Goal: Task Accomplishment & Management: Manage account settings

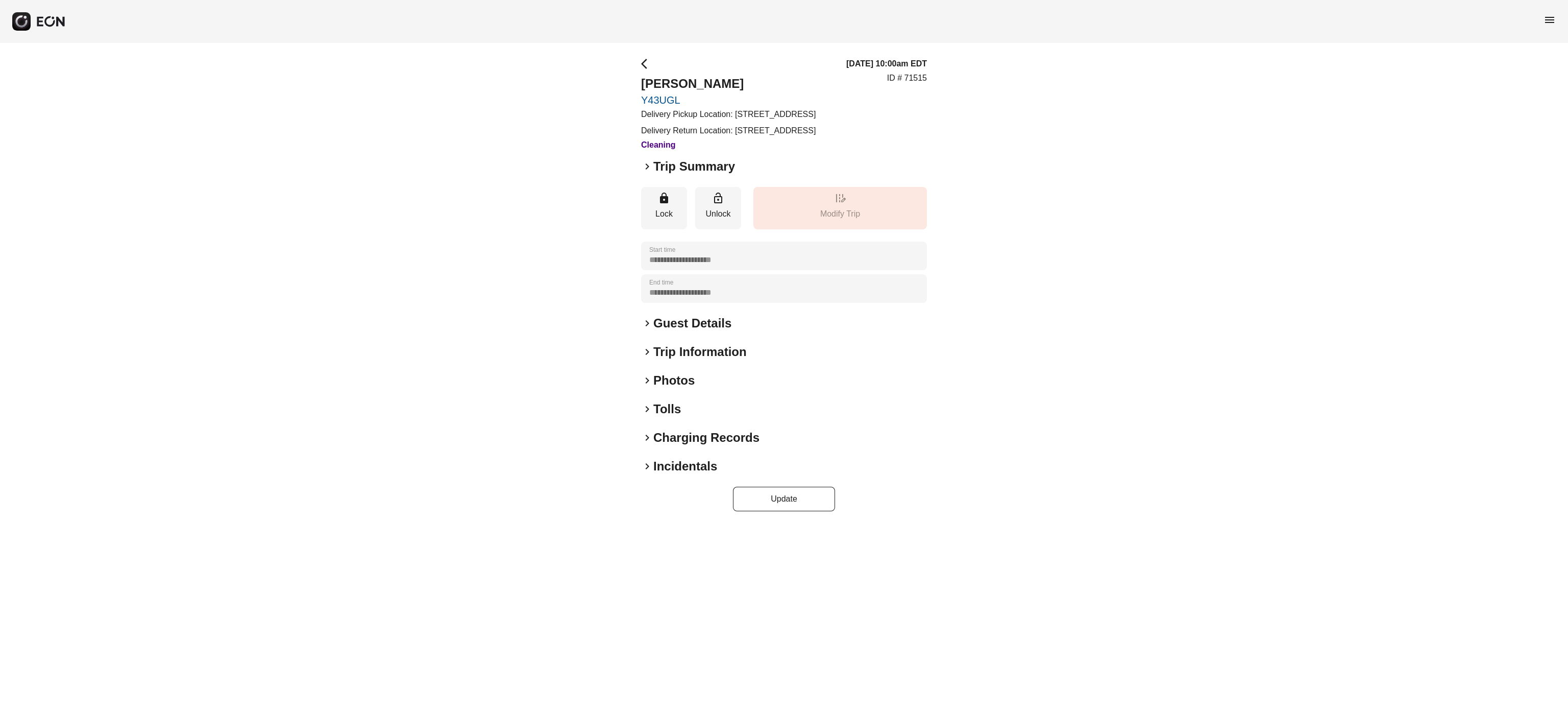
click at [674, 388] on h2 "Photos" at bounding box center [674, 380] width 41 height 16
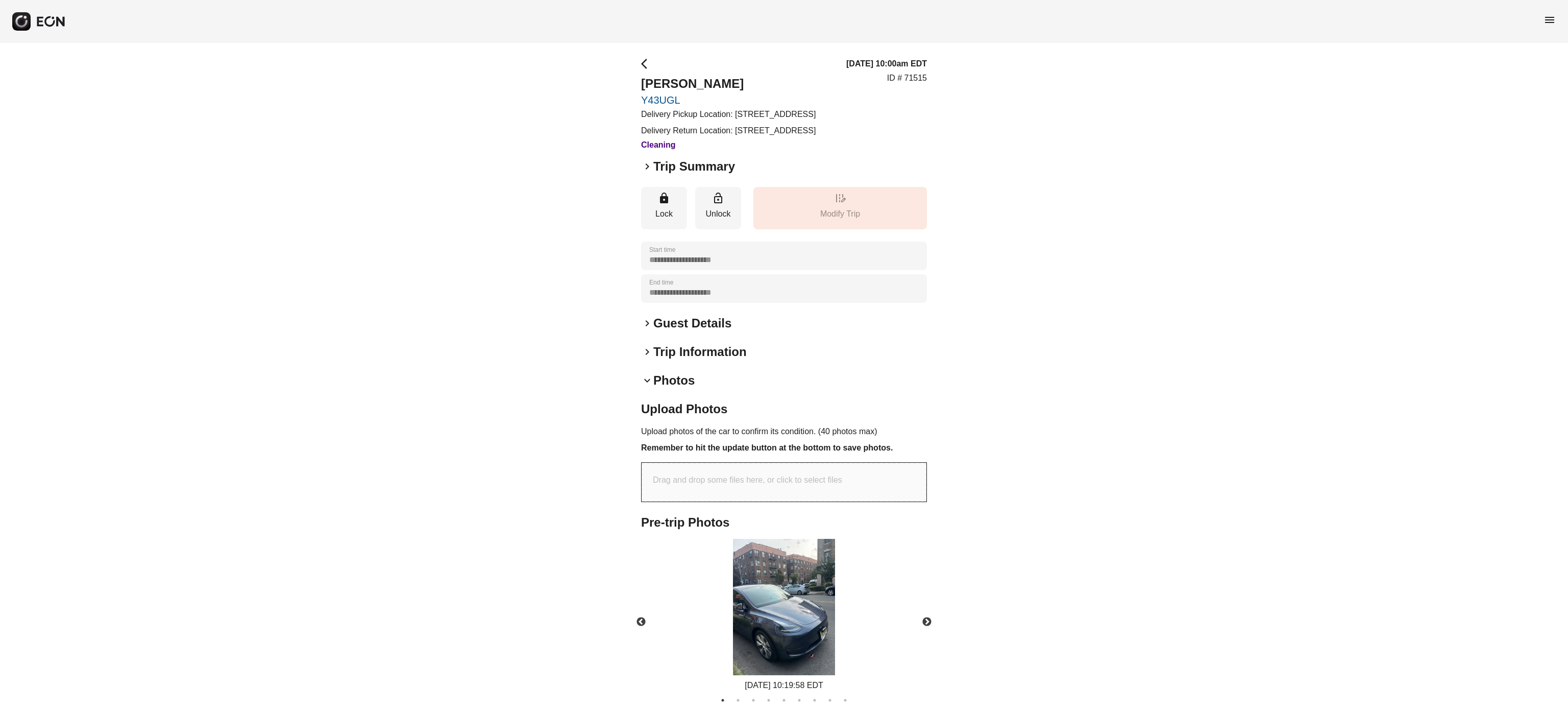
click at [674, 388] on h2 "Photos" at bounding box center [674, 380] width 41 height 16
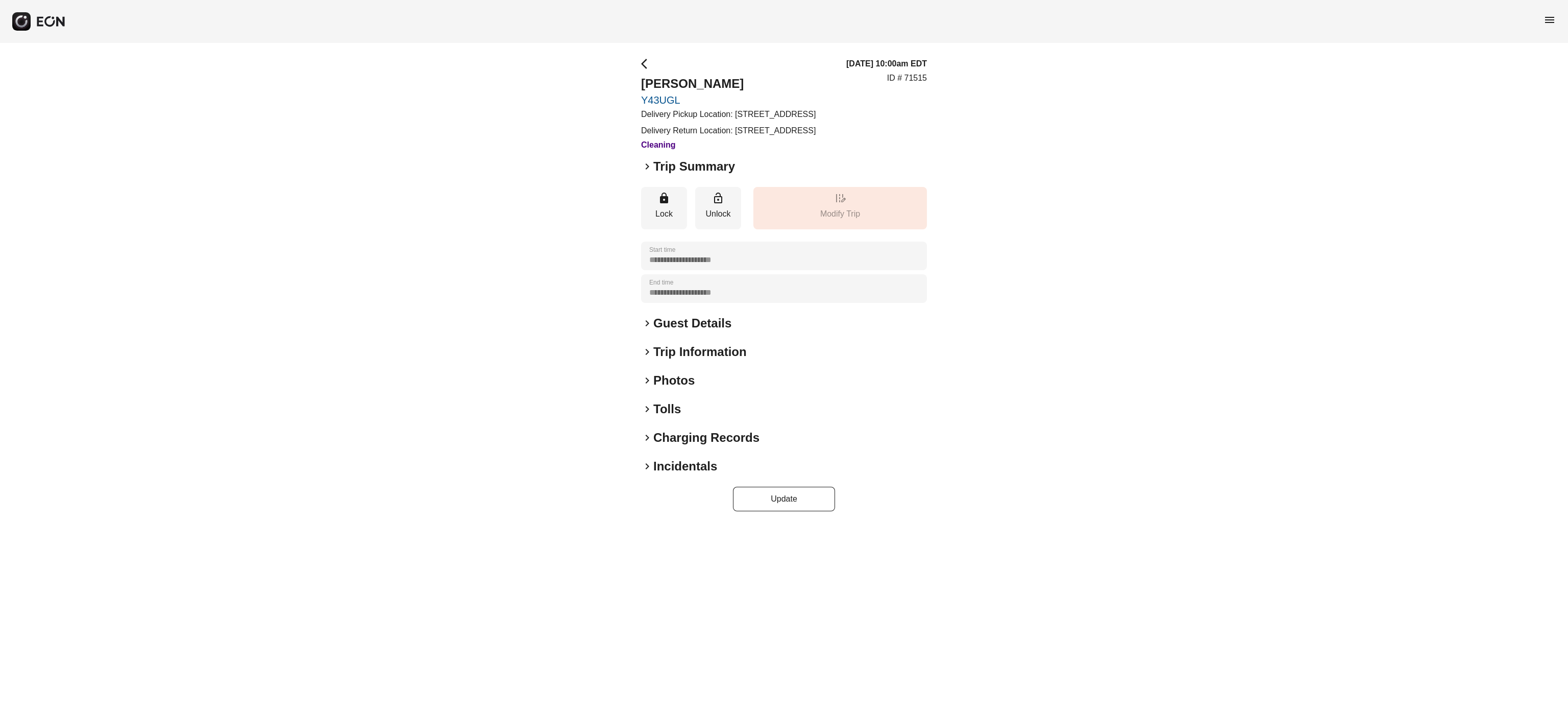
click at [674, 388] on h2 "Photos" at bounding box center [674, 380] width 41 height 16
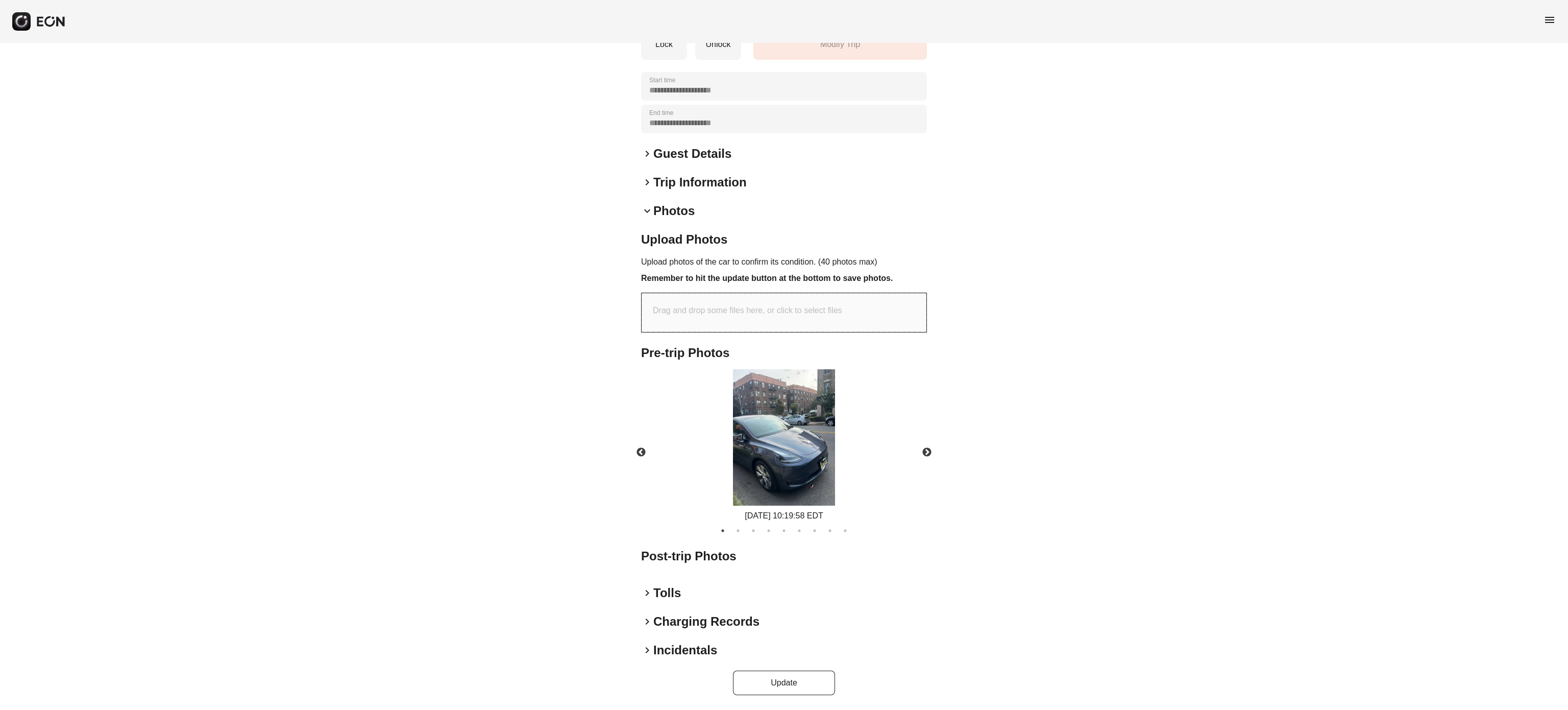
scroll to position [194, 0]
click at [674, 212] on h2 "Photos" at bounding box center [674, 211] width 41 height 16
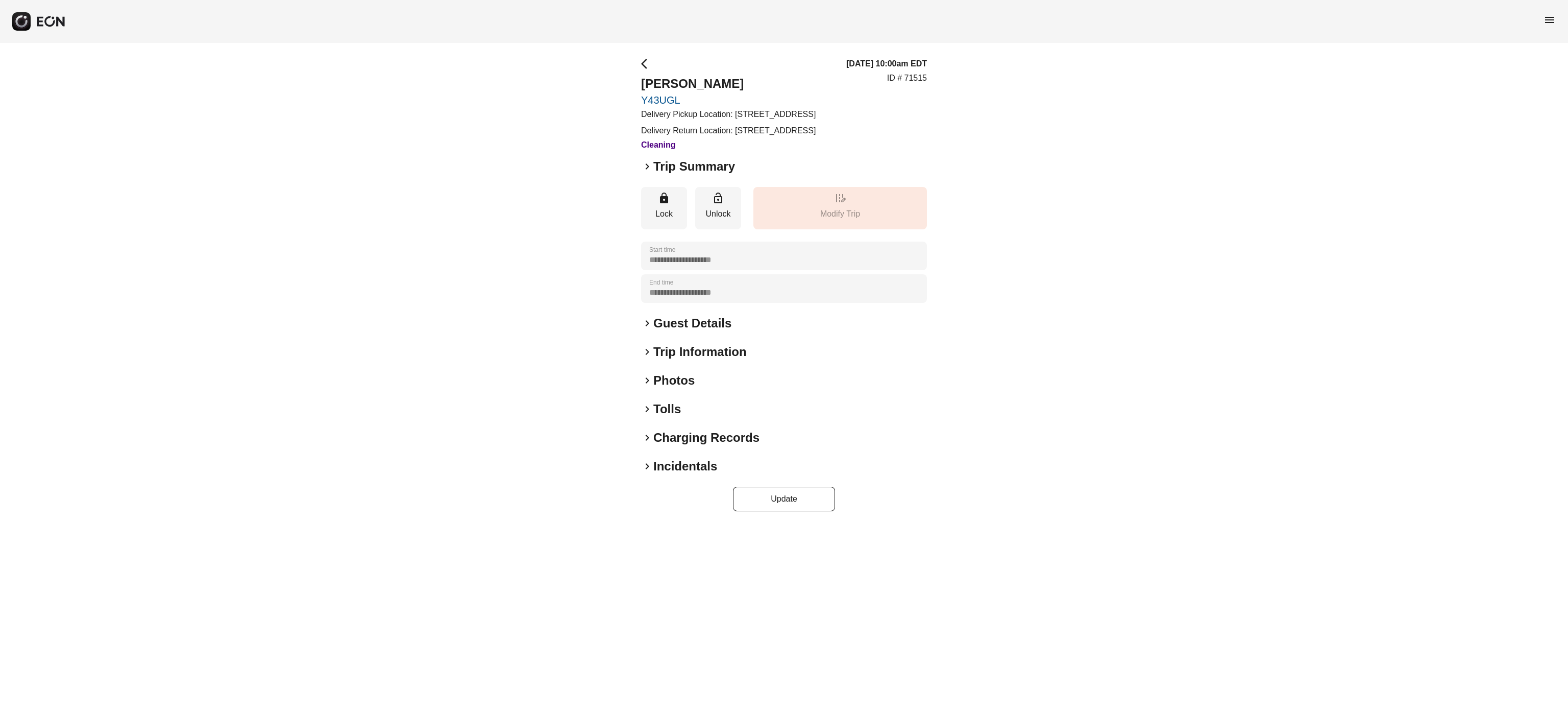
click at [688, 470] on div "**********" at bounding box center [784, 284] width 286 height 454
click at [693, 446] on h2 "Charging Records" at bounding box center [706, 437] width 106 height 16
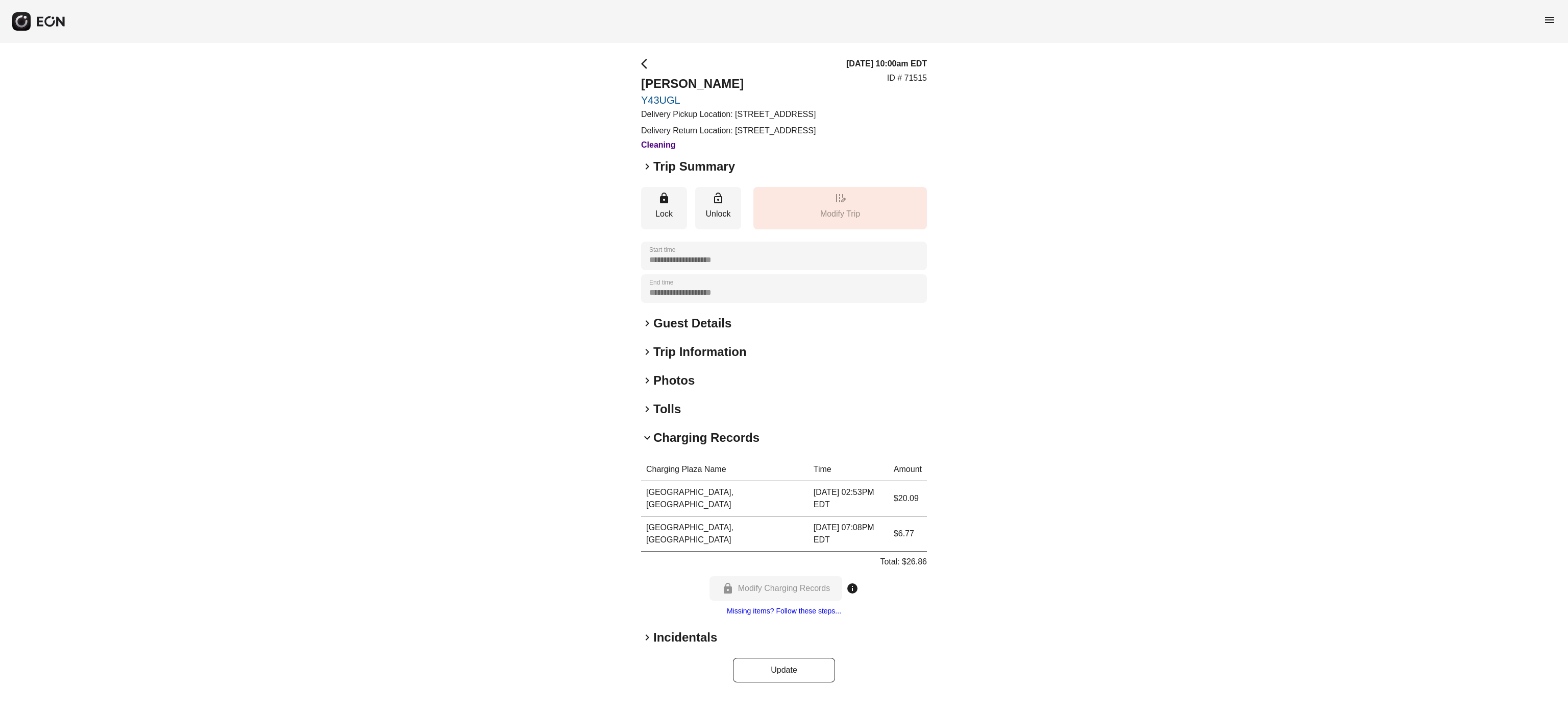
click at [693, 446] on h2 "Charging Records" at bounding box center [706, 437] width 106 height 16
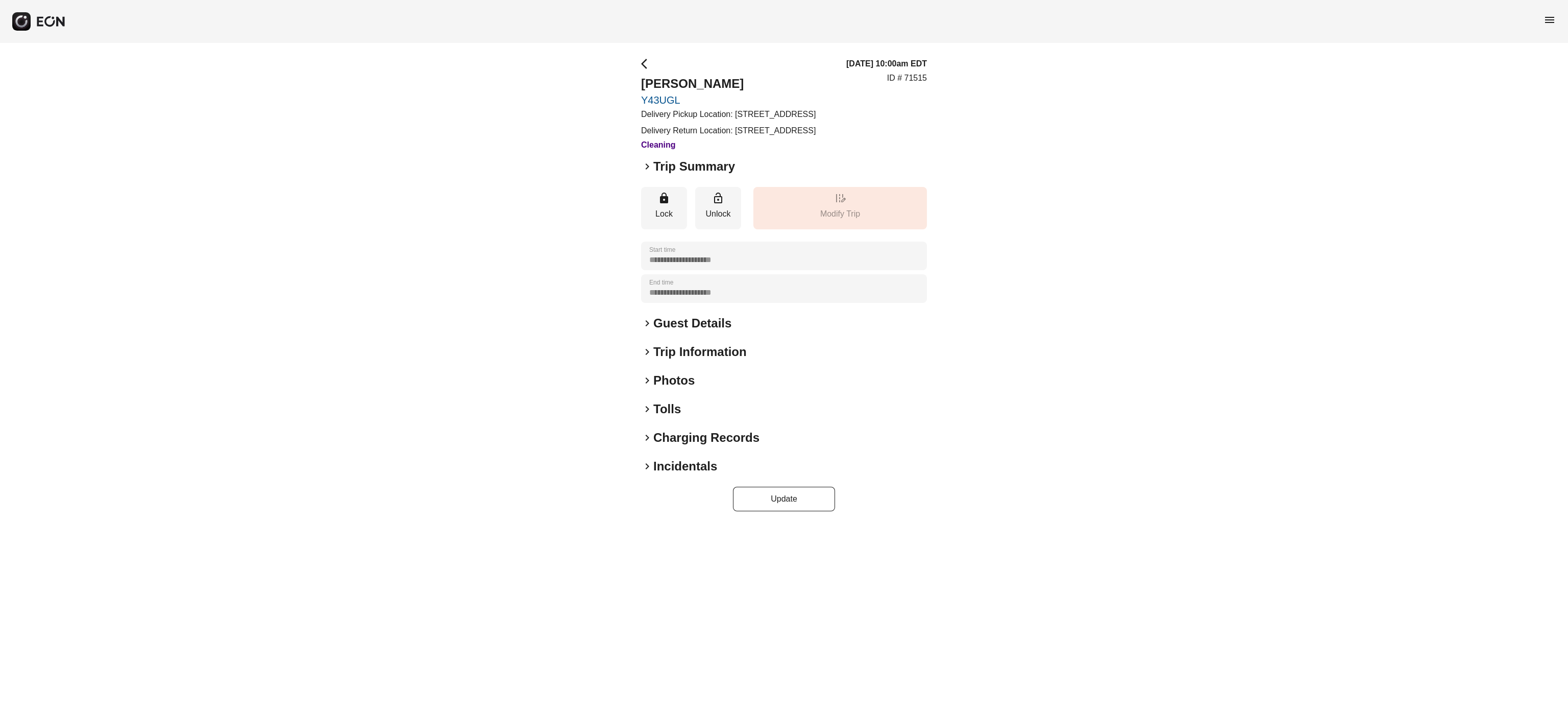
click at [680, 417] on h2 "Tolls" at bounding box center [667, 409] width 27 height 16
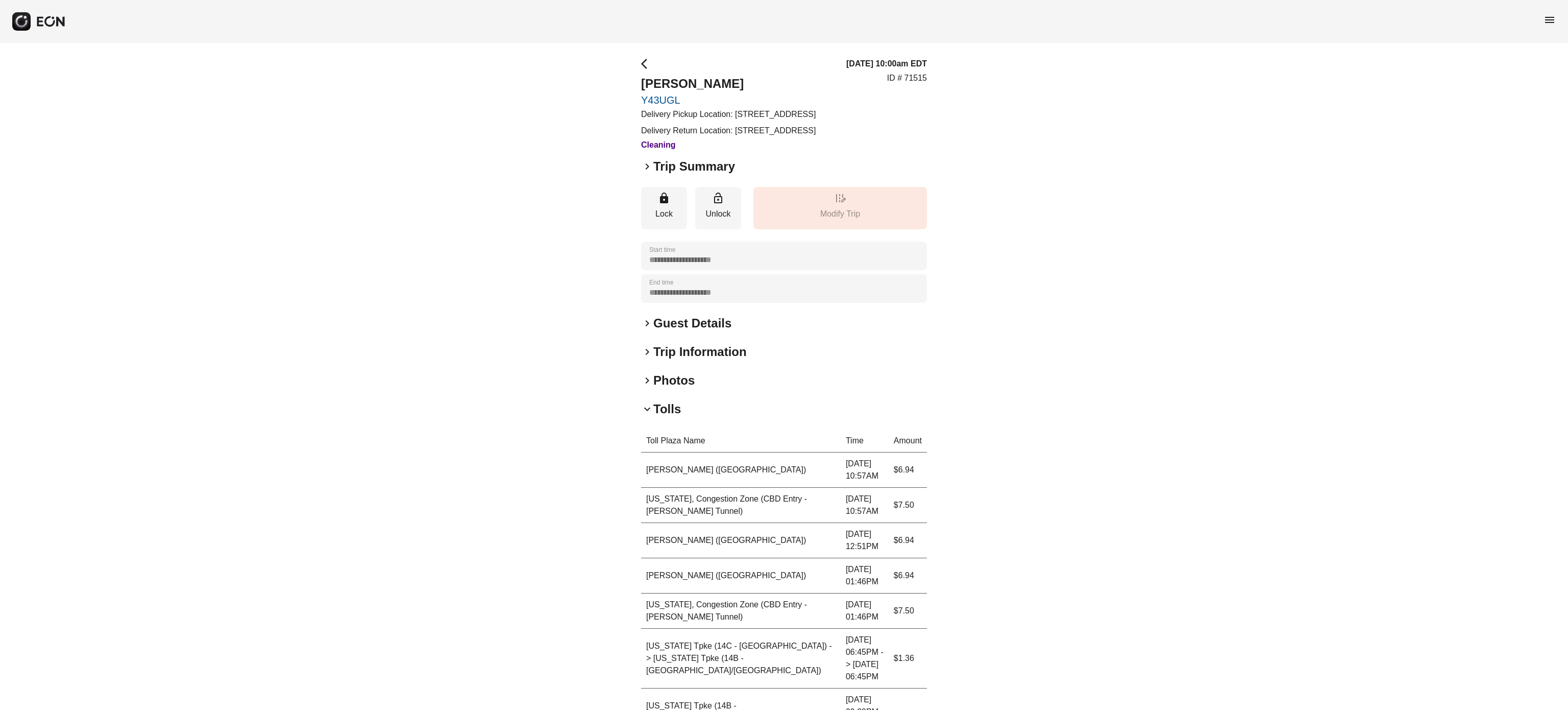
click at [680, 417] on h2 "Tolls" at bounding box center [667, 409] width 27 height 16
